Goal: Task Accomplishment & Management: Manage account settings

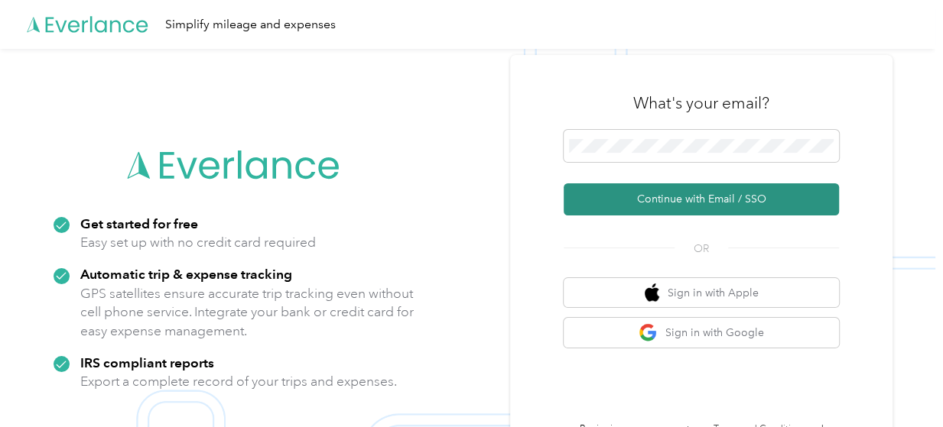
click at [682, 196] on button "Continue with Email / SSO" at bounding box center [700, 199] width 275 height 32
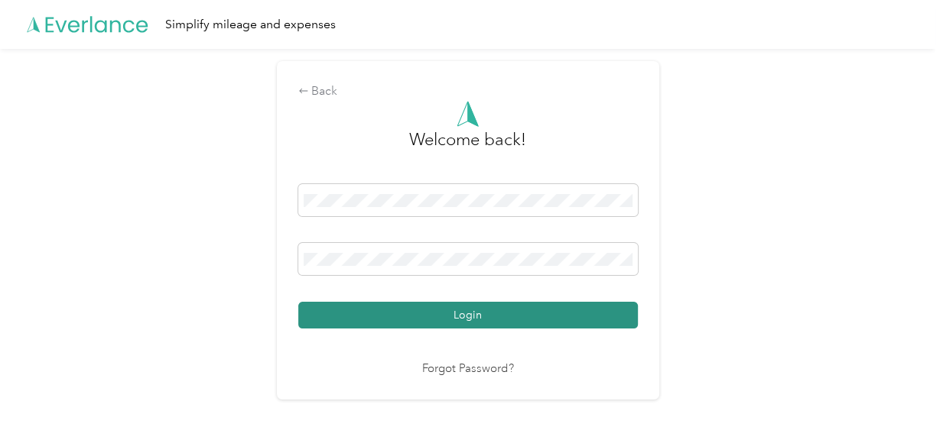
click at [463, 310] on button "Login" at bounding box center [467, 315] width 339 height 27
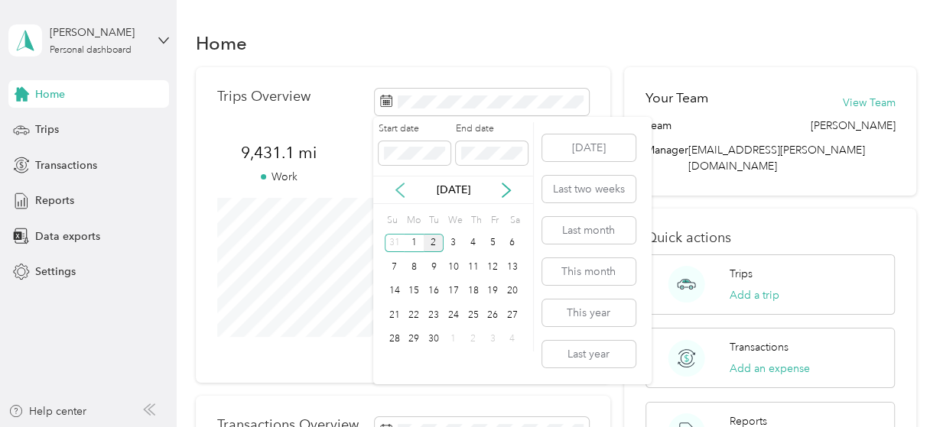
click at [398, 188] on icon at bounding box center [400, 190] width 8 height 14
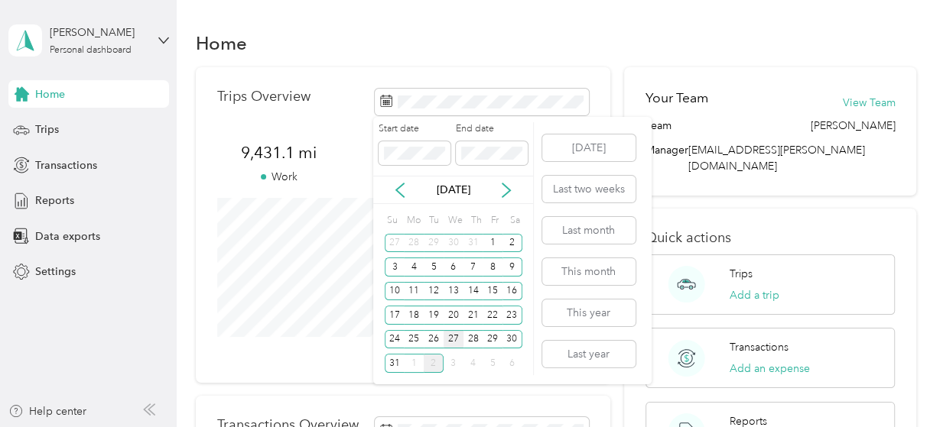
click at [451, 336] on div "27" at bounding box center [453, 339] width 20 height 19
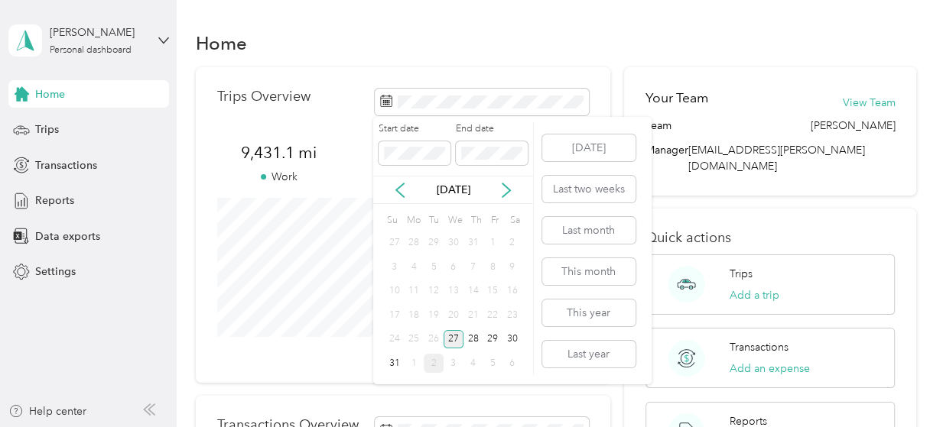
click at [451, 336] on div "27" at bounding box center [453, 339] width 20 height 19
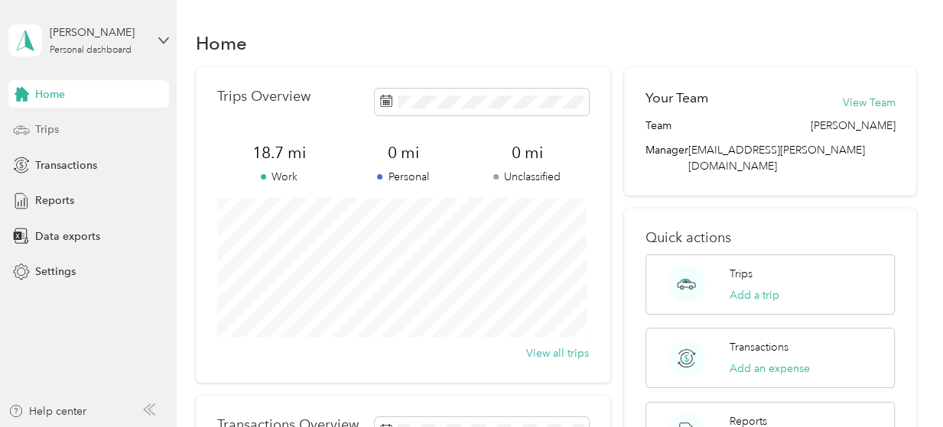
click at [49, 129] on span "Trips" at bounding box center [47, 130] width 24 height 16
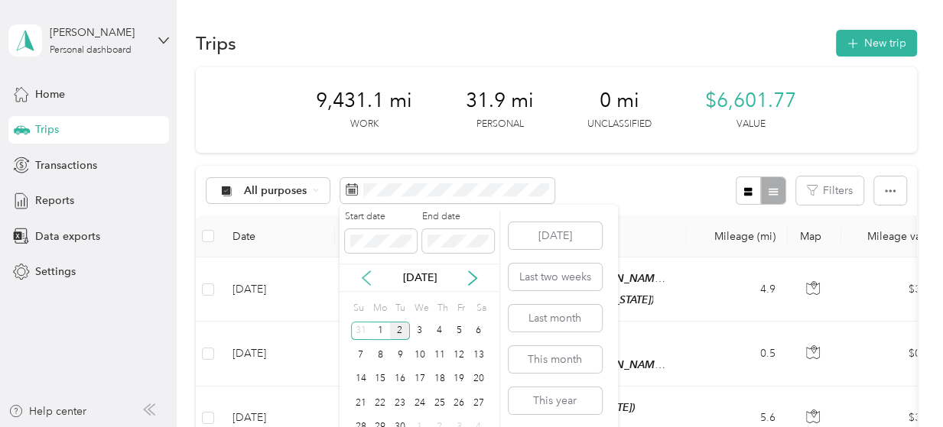
click at [362, 275] on icon at bounding box center [366, 278] width 15 height 15
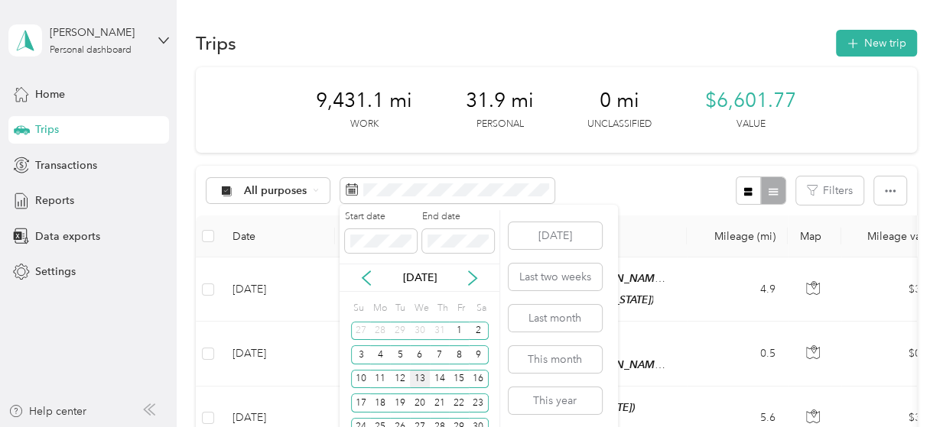
scroll to position [45, 0]
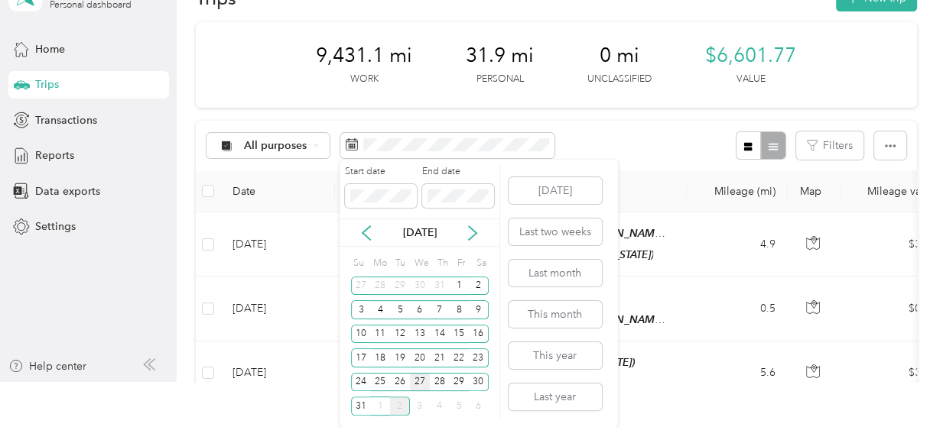
click at [418, 381] on div "27" at bounding box center [420, 382] width 20 height 19
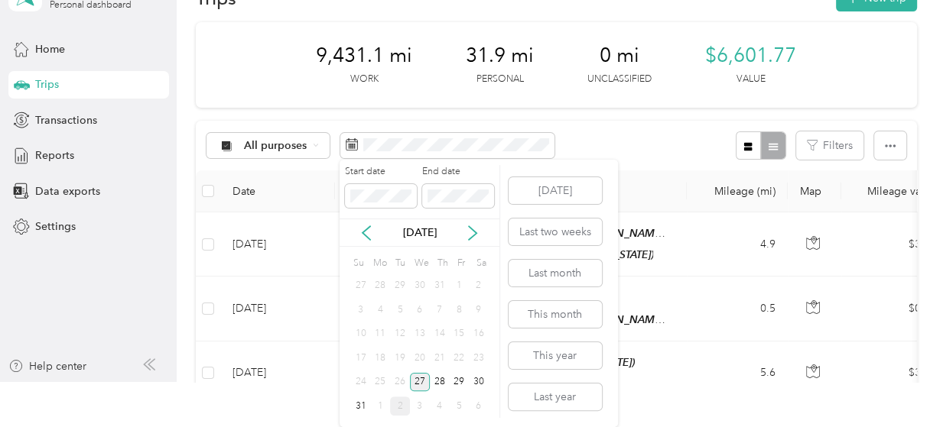
click at [418, 381] on div "27" at bounding box center [420, 382] width 20 height 19
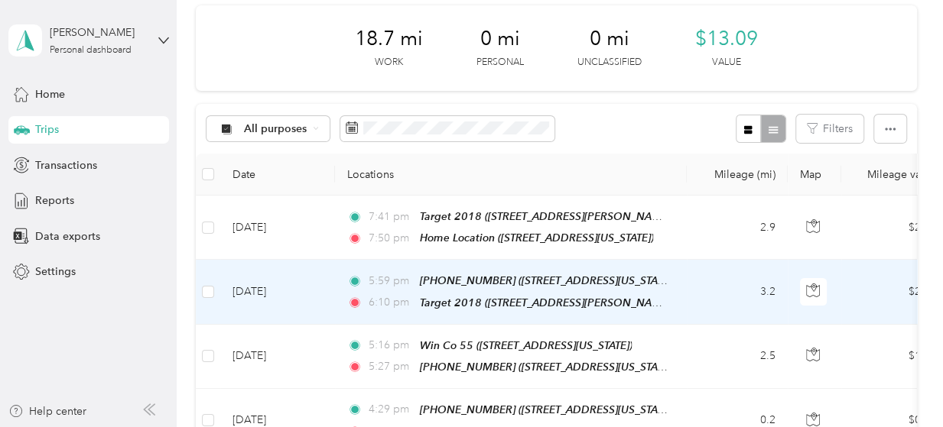
scroll to position [46, 0]
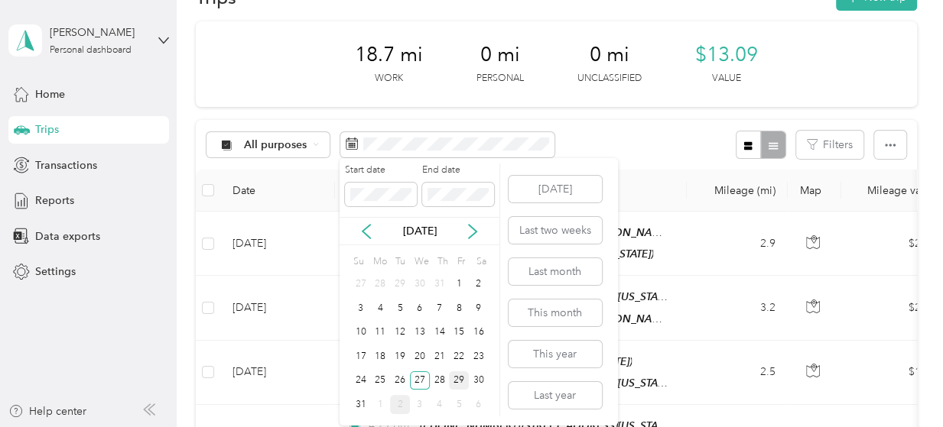
click at [456, 379] on div "29" at bounding box center [459, 381] width 20 height 19
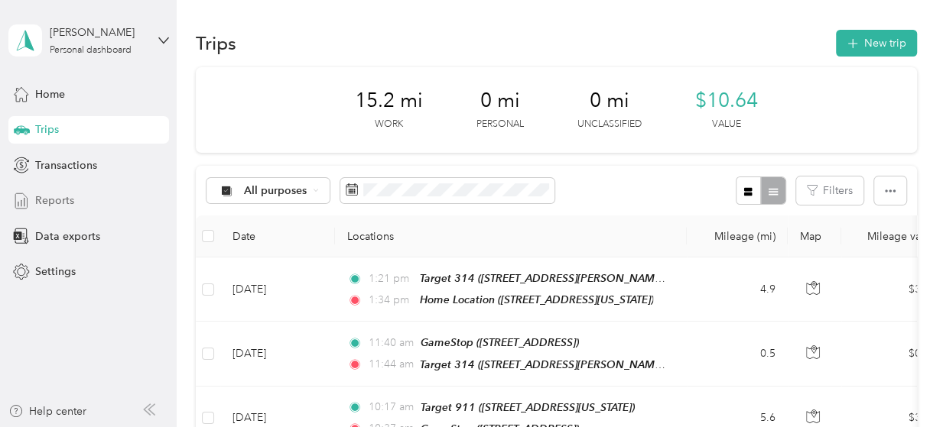
click at [60, 200] on span "Reports" at bounding box center [54, 201] width 39 height 16
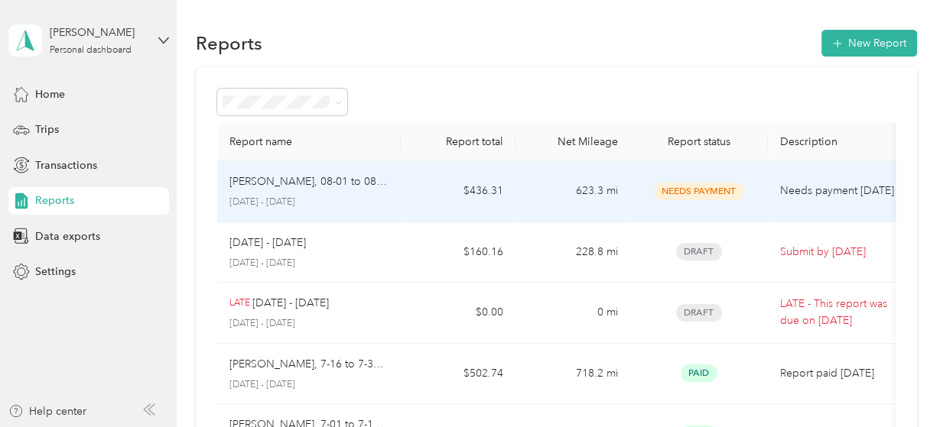
click at [281, 178] on p "[PERSON_NAME], 08-01 to 08-15, 2025" at bounding box center [308, 182] width 159 height 17
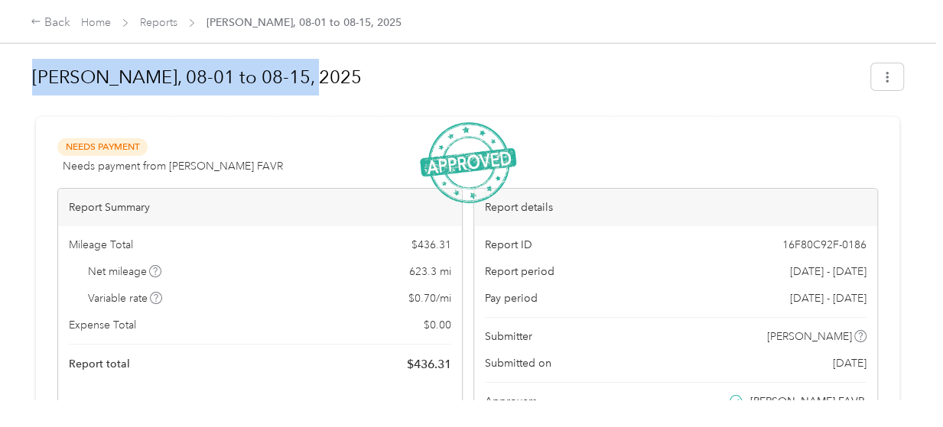
drag, startPoint x: 34, startPoint y: 76, endPoint x: 302, endPoint y: 88, distance: 267.8
click at [302, 88] on h1 "[PERSON_NAME], 08-01 to 08-15, 2025" at bounding box center [446, 77] width 828 height 37
copy h1 "[PERSON_NAME], 08-01 to 08-15, 2025"
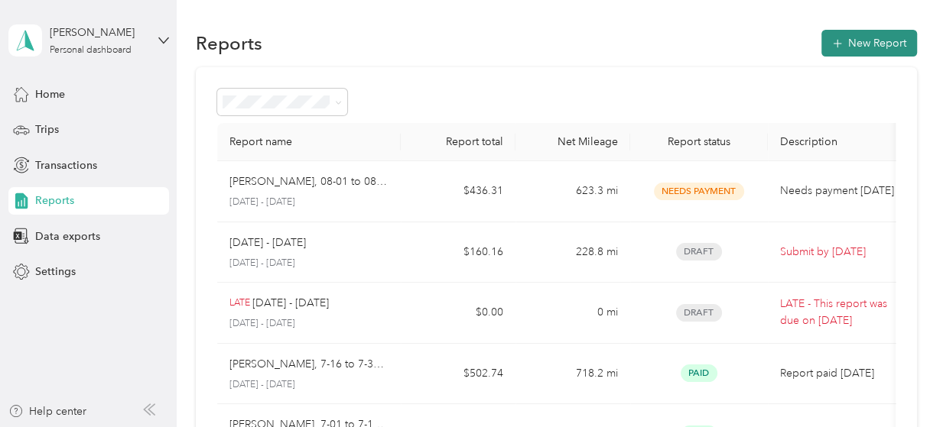
click at [869, 38] on button "New Report" at bounding box center [869, 43] width 96 height 27
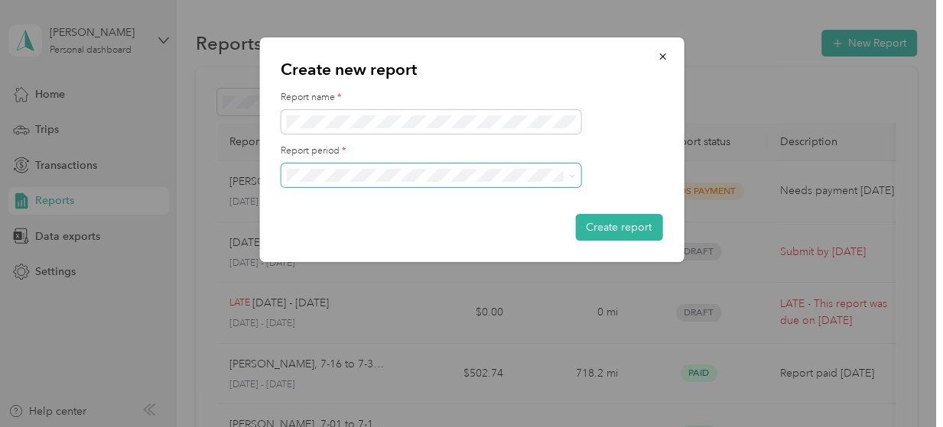
click at [573, 177] on icon at bounding box center [571, 176] width 7 height 7
click at [362, 229] on span "[DATE] - [DATE]" at bounding box center [329, 225] width 76 height 13
click at [608, 222] on button "Create report" at bounding box center [618, 227] width 87 height 27
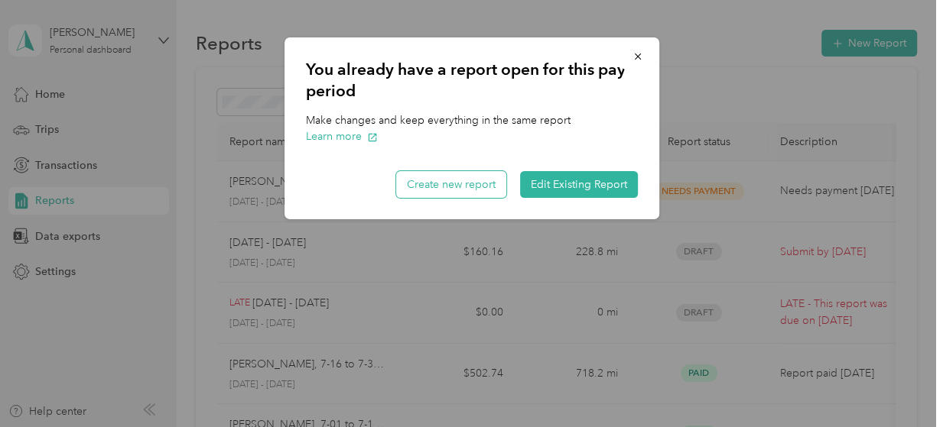
click at [472, 181] on button "Create new report" at bounding box center [451, 184] width 110 height 27
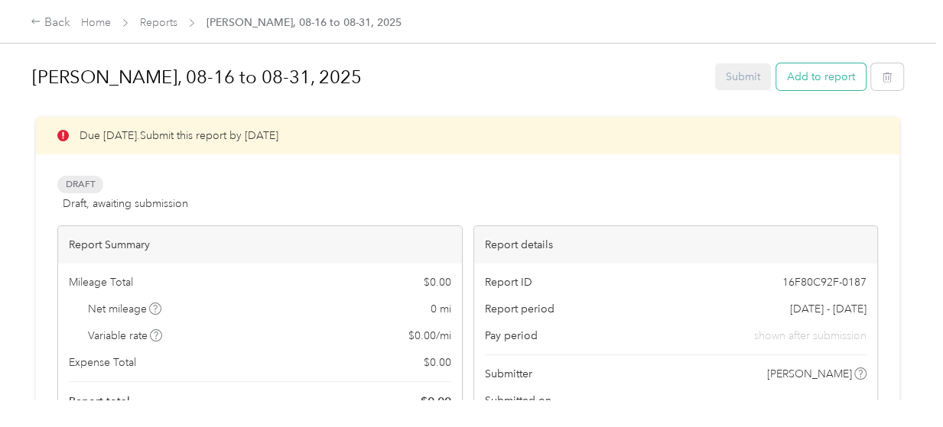
click at [809, 81] on button "Add to report" at bounding box center [820, 76] width 89 height 27
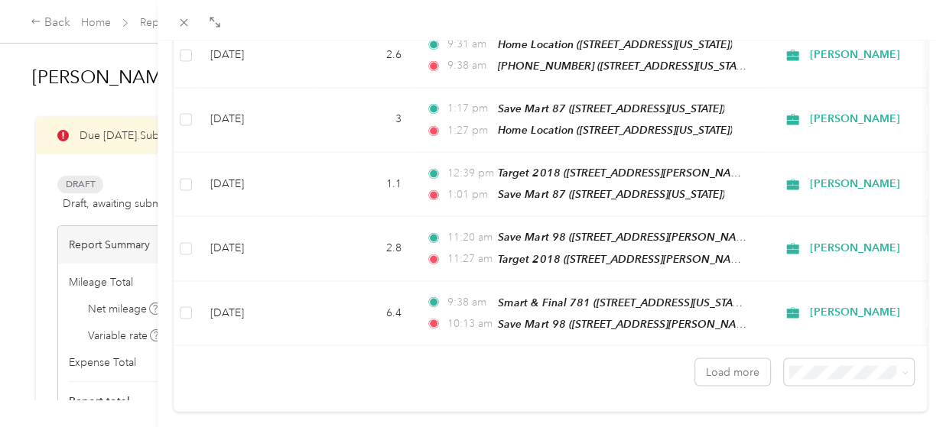
scroll to position [1485, 0]
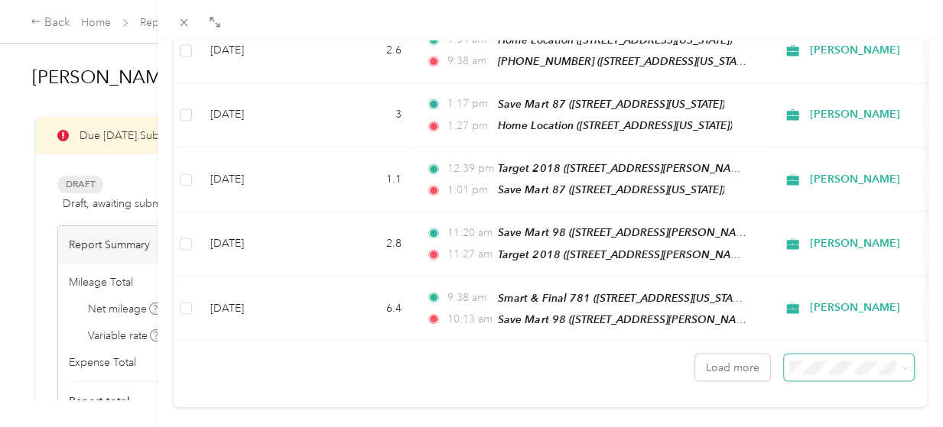
click at [901, 365] on icon at bounding box center [904, 368] width 7 height 7
click at [802, 310] on span "100 per load" at bounding box center [815, 308] width 63 height 13
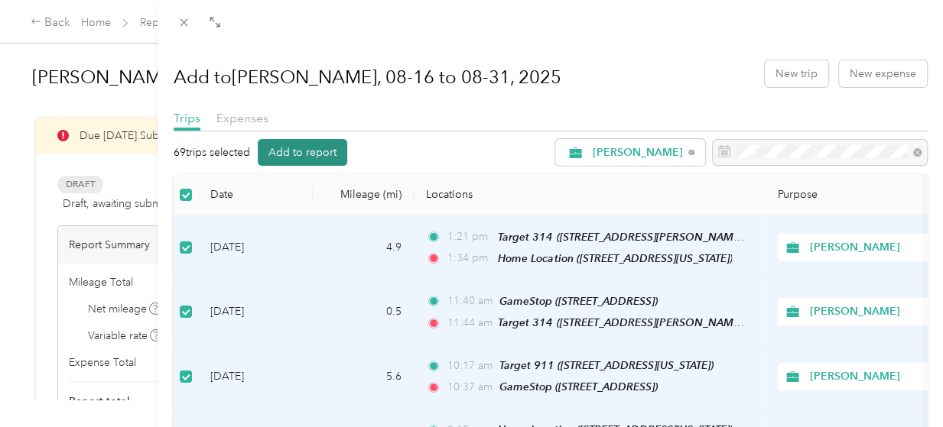
click at [316, 150] on button "Add to report" at bounding box center [302, 152] width 89 height 27
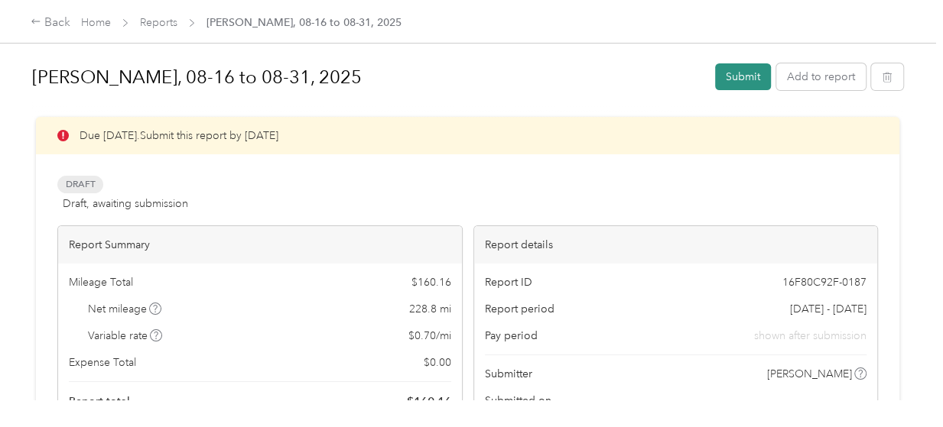
click at [733, 76] on button "Submit" at bounding box center [743, 76] width 56 height 27
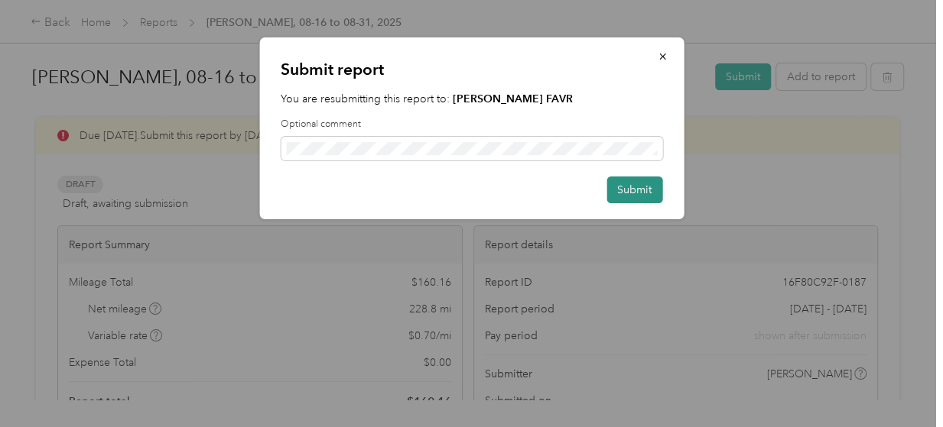
click at [631, 193] on button "Submit" at bounding box center [634, 190] width 56 height 27
